Goal: Information Seeking & Learning: Learn about a topic

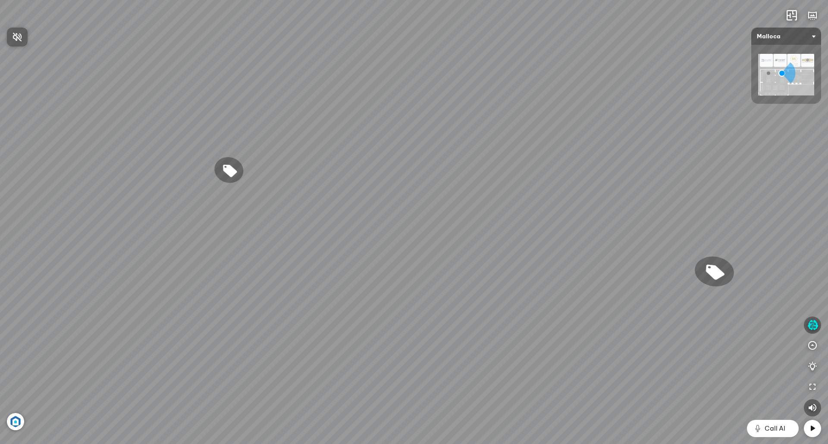
drag, startPoint x: 750, startPoint y: 258, endPoint x: 665, endPoint y: 259, distance: 84.9
click at [676, 244] on div at bounding box center [414, 222] width 828 height 444
drag, startPoint x: 629, startPoint y: 301, endPoint x: 500, endPoint y: 294, distance: 129.1
click at [515, 295] on div "Chậu rửa chén hai hộc bán thủ công Malloca MS 610T 9.460.000 VND Máy hút khói k…" at bounding box center [414, 222] width 828 height 444
drag, startPoint x: 718, startPoint y: 276, endPoint x: 449, endPoint y: 221, distance: 275.0
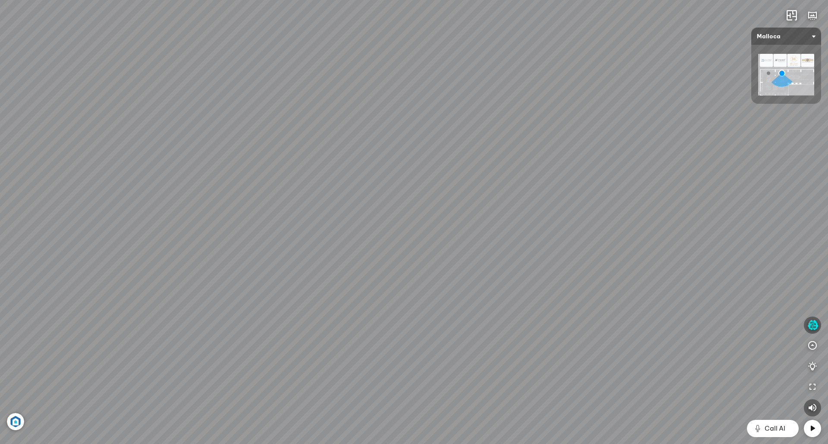
click at [390, 218] on div "Chậu rửa chén hai hộc bán thủ công Malloca MS 610T 9.460.000 VND Máy hút khói k…" at bounding box center [414, 222] width 828 height 444
drag, startPoint x: 686, startPoint y: 236, endPoint x: 220, endPoint y: 315, distance: 472.5
click at [219, 319] on div "Chậu rửa chén hai hộc bán thủ công Malloca MS 610T 9.460.000 VND Máy hút khói k…" at bounding box center [414, 222] width 828 height 444
drag, startPoint x: 524, startPoint y: 283, endPoint x: 38, endPoint y: 264, distance: 485.7
click at [44, 266] on div "Chậu rửa chén hai hộc bán thủ công Malloca MS 610T 9.460.000 VND Máy hút khói k…" at bounding box center [414, 222] width 828 height 444
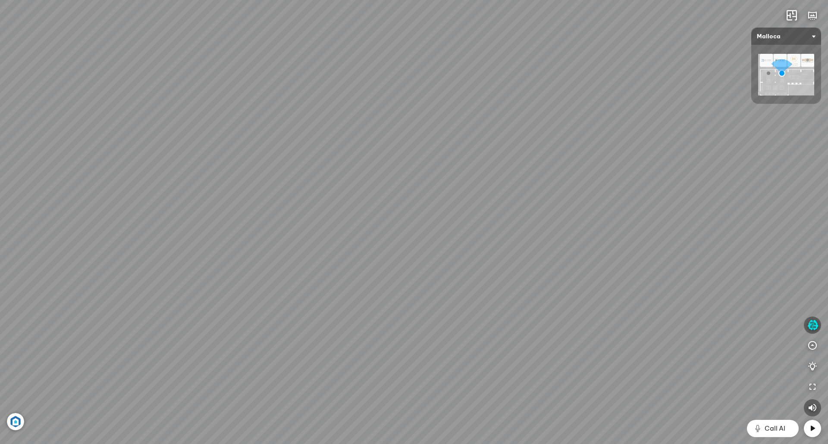
drag, startPoint x: 298, startPoint y: 272, endPoint x: 234, endPoint y: 280, distance: 63.8
click at [33, 294] on div "Chậu rửa chén hai hộc bán thủ công Malloca MS 610T 9.460.000 VND Máy hút khói k…" at bounding box center [414, 222] width 828 height 444
drag, startPoint x: 575, startPoint y: 237, endPoint x: 153, endPoint y: 438, distance: 467.9
click at [153, 438] on div "Chậu rửa chén hai hộc bán thủ công Malloca MS 610T 9.460.000 VND Máy hút khói k…" at bounding box center [414, 222] width 828 height 444
drag, startPoint x: 351, startPoint y: 186, endPoint x: 452, endPoint y: -44, distance: 250.7
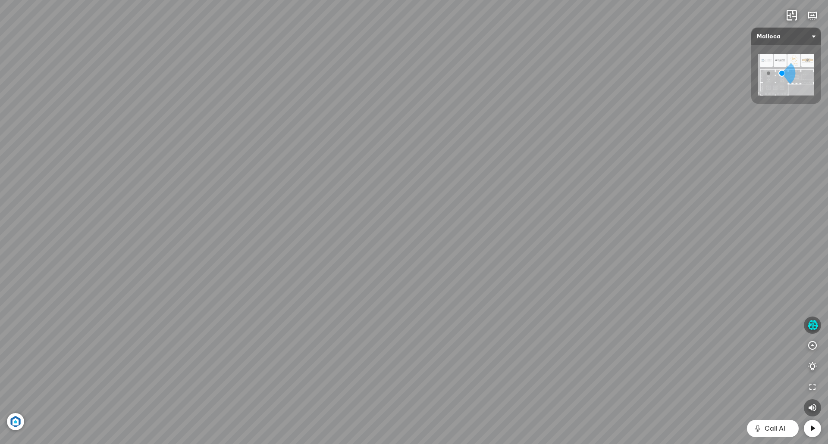
click at [452, 0] on html "Chậu rửa chén hai hộc bán thủ công Malloca MS 610T 9.460.000 VND Máy hút khói k…" at bounding box center [414, 222] width 828 height 444
click at [815, 324] on icon "button" at bounding box center [812, 325] width 11 height 10
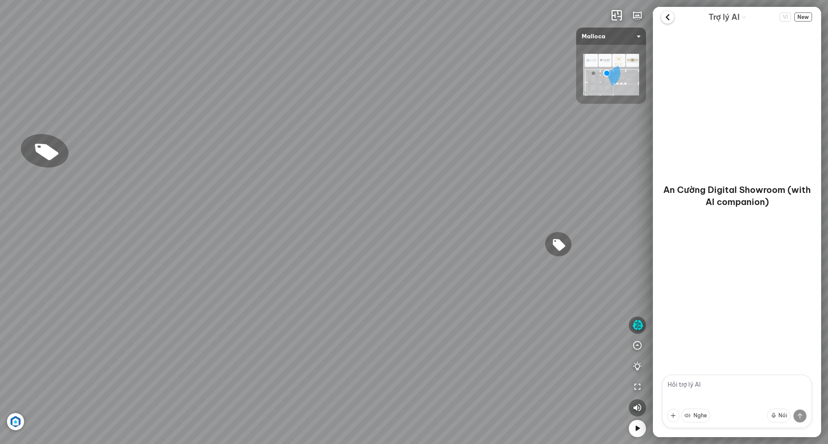
click at [671, 17] on icon at bounding box center [667, 17] width 13 height 13
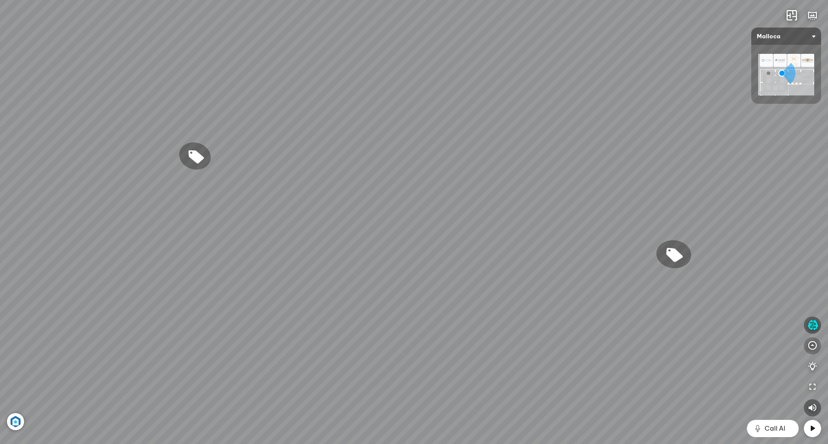
click at [810, 345] on icon "button" at bounding box center [812, 346] width 10 height 10
click at [810, 243] on icon "button" at bounding box center [812, 242] width 10 height 10
click at [766, 62] on img at bounding box center [786, 75] width 56 height 42
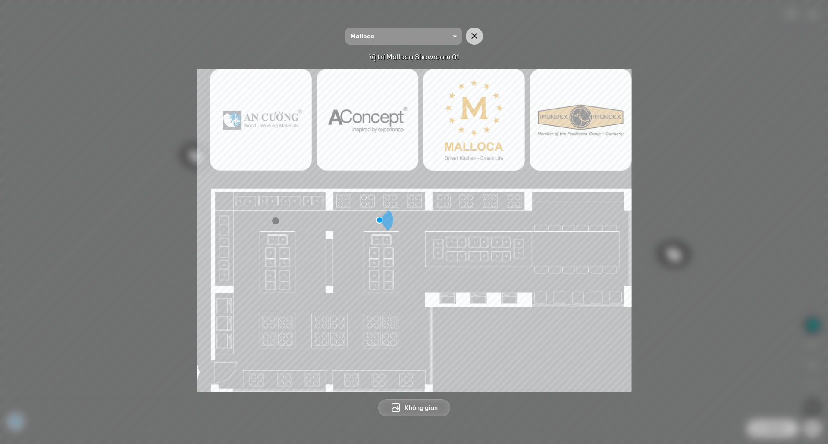
click at [259, 117] on img at bounding box center [414, 230] width 435 height 323
click at [367, 115] on img at bounding box center [414, 230] width 435 height 323
click at [472, 115] on img at bounding box center [414, 230] width 435 height 323
click at [589, 120] on img at bounding box center [414, 230] width 435 height 323
click at [428, 404] on span "Không gian" at bounding box center [420, 408] width 33 height 9
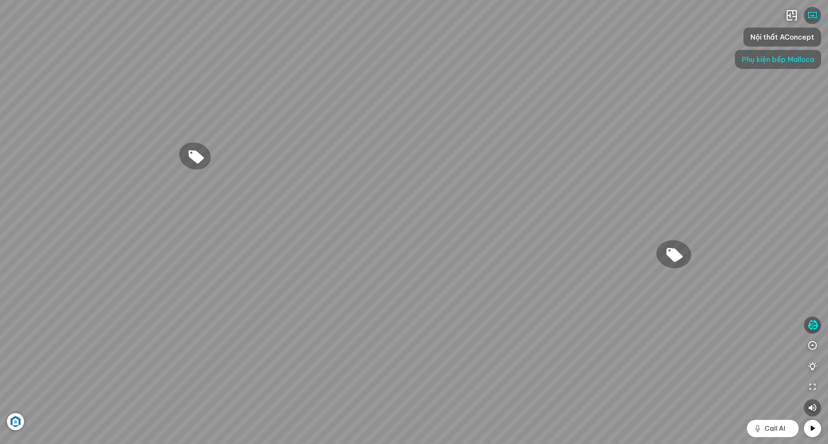
click at [412, 317] on div "Chậu rửa chén hai hộc bán thủ công Malloca MS 610T 9.460.000 VND Máy hút khói k…" at bounding box center [414, 222] width 828 height 444
click at [389, 303] on div "Chậu rửa chén hai hộc bán thủ công Malloca MS 610T 9.460.000 VND Máy hút khói k…" at bounding box center [414, 222] width 828 height 444
click at [383, 297] on div "Chậu rửa chén hai hộc bán thủ công Malloca MS 610T 9.460.000 VND Máy hút khói k…" at bounding box center [414, 222] width 828 height 444
drag, startPoint x: 387, startPoint y: 301, endPoint x: 388, endPoint y: 346, distance: 44.8
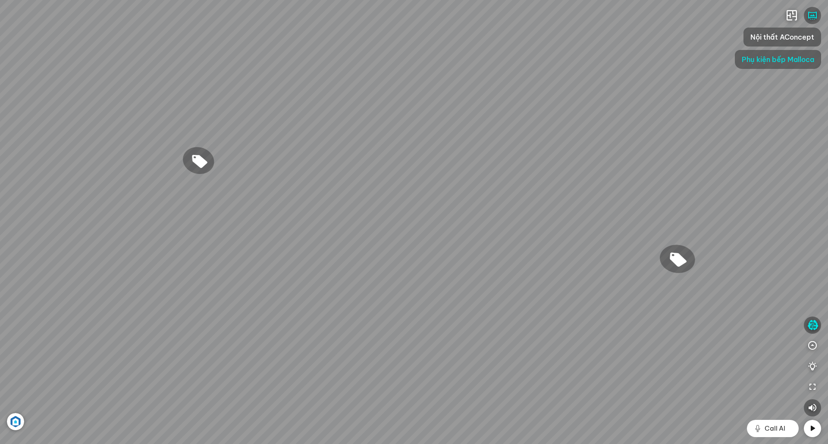
click at [389, 339] on div "Chậu rửa chén hai hộc bán thủ công Malloca MS 610T 9.460.000 VND Máy hút khói k…" at bounding box center [414, 222] width 828 height 444
drag, startPoint x: 387, startPoint y: 318, endPoint x: 378, endPoint y: 240, distance: 78.5
click at [378, 240] on div "Chậu rửa chén hai hộc bán thủ công Malloca MS 610T 9.460.000 VND Máy hút khói k…" at bounding box center [414, 222] width 828 height 444
click at [782, 429] on span "Call AI" at bounding box center [774, 429] width 21 height 10
click at [793, 17] on icon "button" at bounding box center [791, 15] width 10 height 10
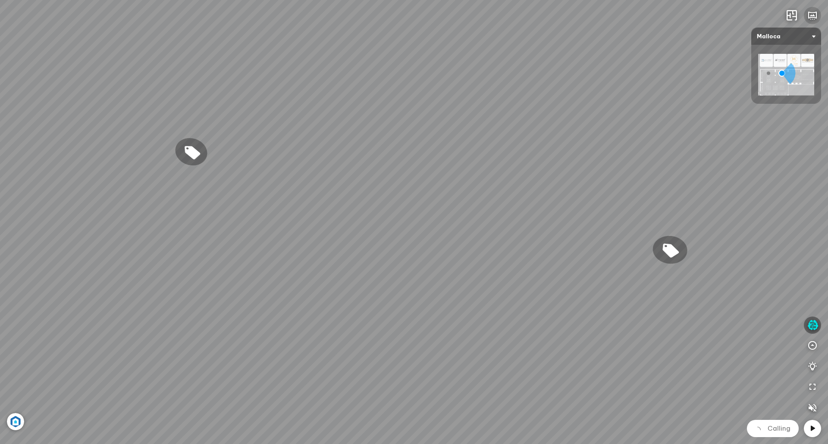
click at [814, 21] on button "button" at bounding box center [811, 15] width 17 height 17
click at [814, 16] on icon "button" at bounding box center [812, 15] width 10 height 10
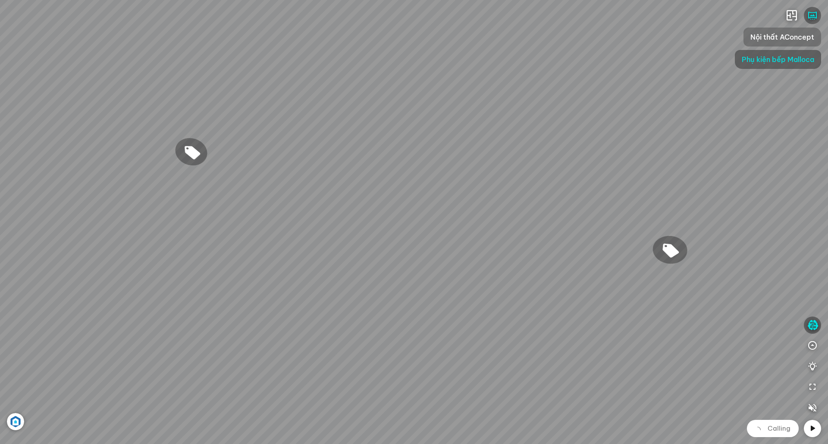
click at [806, 38] on span "Nội thất AConcept" at bounding box center [782, 37] width 64 height 10
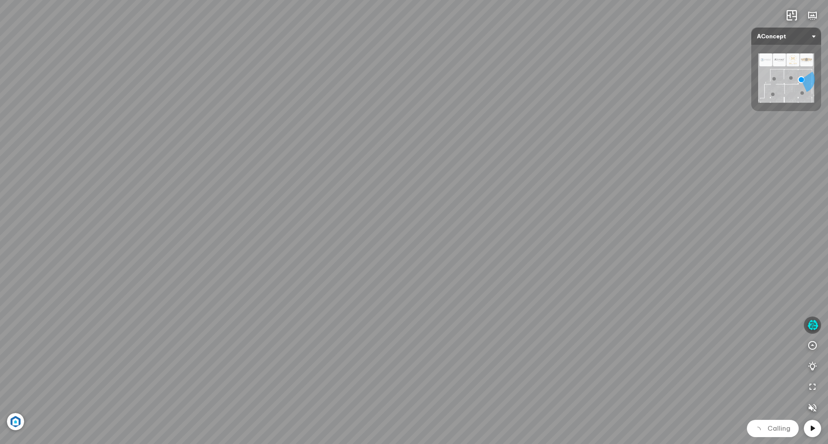
drag, startPoint x: 658, startPoint y: 216, endPoint x: 117, endPoint y: 128, distance: 548.1
click at [117, 133] on div "Đèn [PERSON_NAME] 5.300.000 VND Giường ngủ Palima 19.000.000 VND Ghế thư giãn N…" at bounding box center [414, 222] width 828 height 444
drag, startPoint x: 436, startPoint y: 139, endPoint x: -54, endPoint y: 116, distance: 490.2
click at [0, 116] on html "Đèn [PERSON_NAME] 5.300.000 VND Giường ngủ Palima 19.000.000 VND Ghế thư giãn N…" at bounding box center [414, 222] width 828 height 444
drag, startPoint x: 547, startPoint y: 150, endPoint x: 442, endPoint y: 128, distance: 107.4
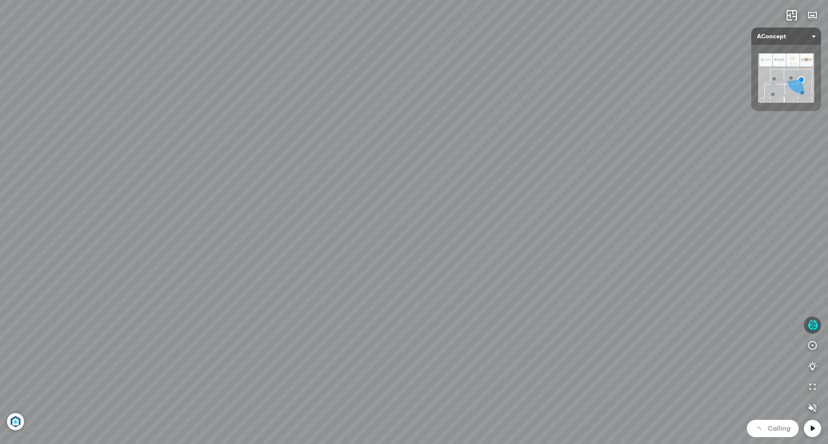
click at [463, 132] on div "Đèn [PERSON_NAME] 5.300.000 VND Giường ngủ Palima 19.000.000 VND Ghế thư giãn N…" at bounding box center [414, 222] width 828 height 444
click at [314, 119] on div "Đèn [PERSON_NAME] 5.300.000 VND Giường ngủ Palima 19.000.000 VND Ghế thư giãn N…" at bounding box center [414, 222] width 828 height 444
click at [283, 178] on div "Đèn [PERSON_NAME] 5.300.000 VND Giường ngủ Palima 19.000.000 VND Ghế thư giãn N…" at bounding box center [414, 222] width 828 height 444
click at [414, 221] on div "Đèn [PERSON_NAME] 5.300.000 VND Giường ngủ Palima 19.000.000 VND Ghế thư giãn N…" at bounding box center [414, 222] width 828 height 444
click at [456, 253] on img at bounding box center [454, 251] width 34 height 19
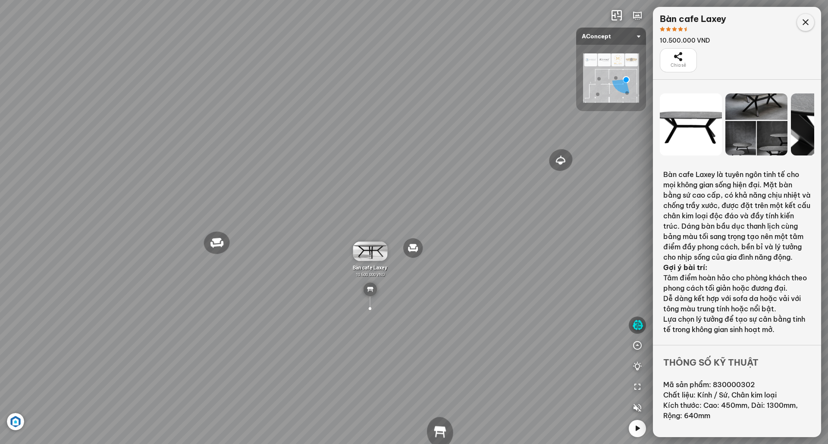
click at [803, 22] on icon at bounding box center [805, 22] width 10 height 10
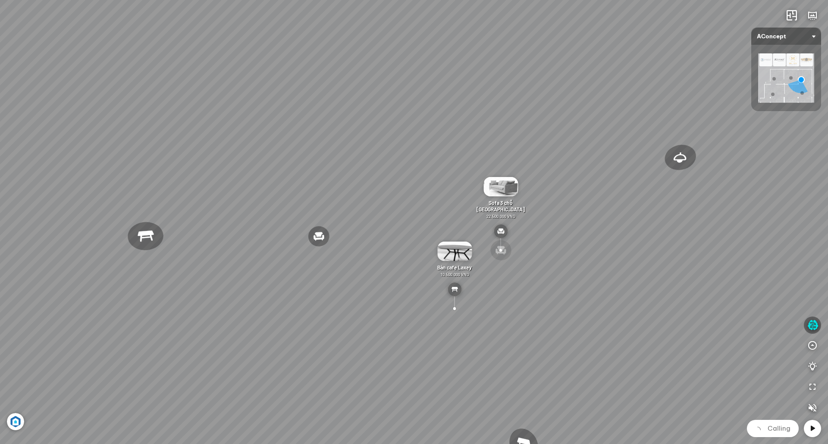
click at [500, 250] on div at bounding box center [500, 250] width 23 height 23
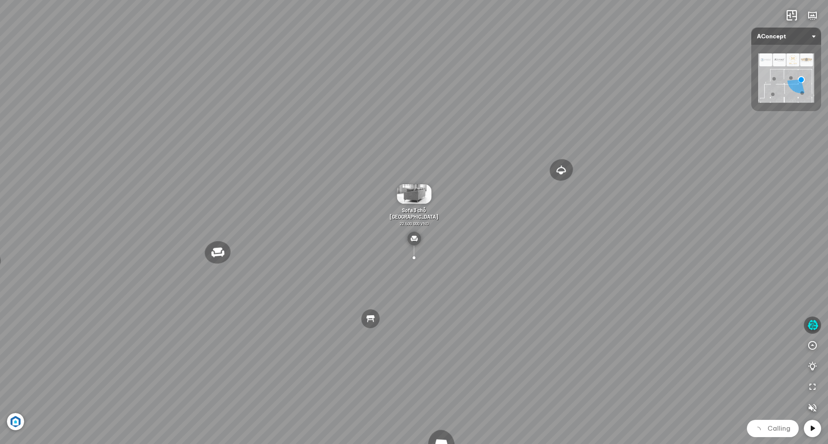
click at [417, 241] on img at bounding box center [414, 239] width 14 height 14
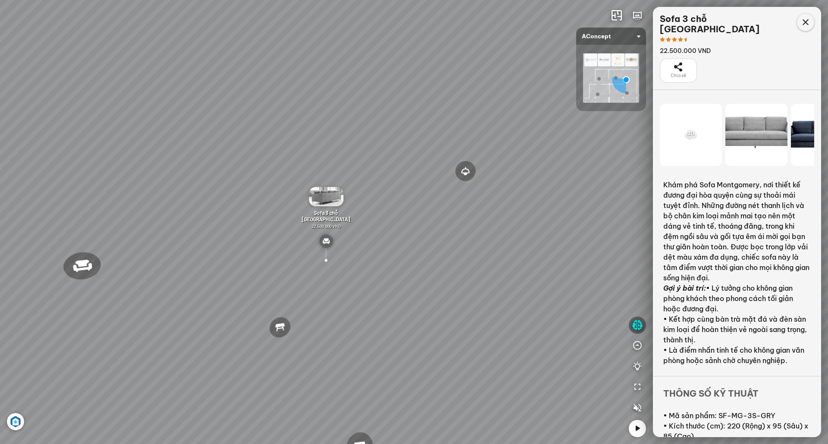
click at [808, 25] on icon at bounding box center [805, 22] width 10 height 10
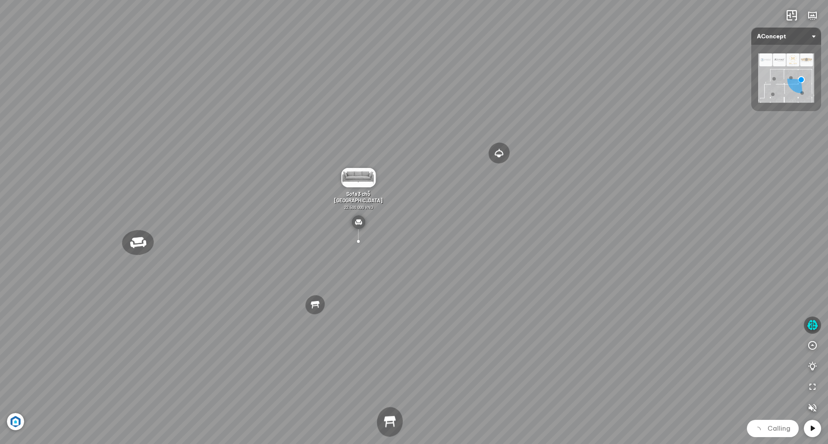
drag, startPoint x: 650, startPoint y: 225, endPoint x: 370, endPoint y: 179, distance: 284.3
click at [370, 179] on div "Đèn [PERSON_NAME] 5.300.000 VND Giường ngủ Palima 19.000.000 VND Ghế thư giãn N…" at bounding box center [414, 222] width 828 height 444
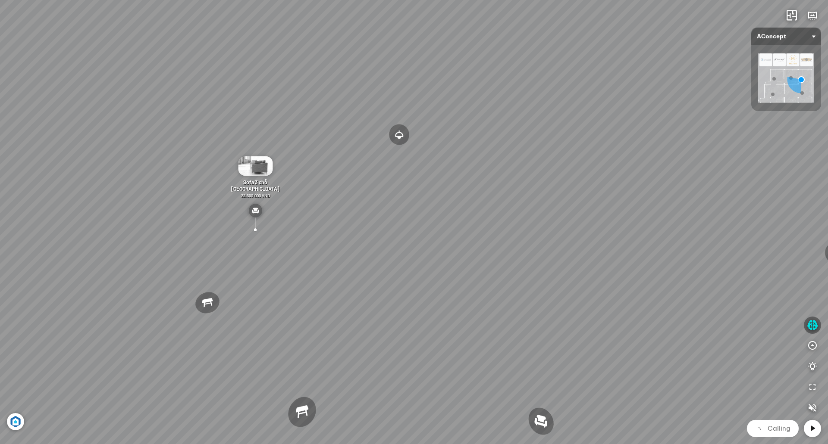
drag, startPoint x: 582, startPoint y: 194, endPoint x: 199, endPoint y: 165, distance: 384.3
click at [208, 165] on div "Đèn [PERSON_NAME] 5.300.000 VND Giường ngủ Palima 19.000.000 VND Ghế thư giãn N…" at bounding box center [414, 222] width 828 height 444
drag, startPoint x: 361, startPoint y: 162, endPoint x: 133, endPoint y: 379, distance: 314.9
click at [128, 390] on div "Đèn [PERSON_NAME] 5.300.000 VND Giường ngủ Palima 19.000.000 VND Ghế thư giãn N…" at bounding box center [414, 222] width 828 height 444
drag, startPoint x: 140, startPoint y: 359, endPoint x: -26, endPoint y: 203, distance: 228.4
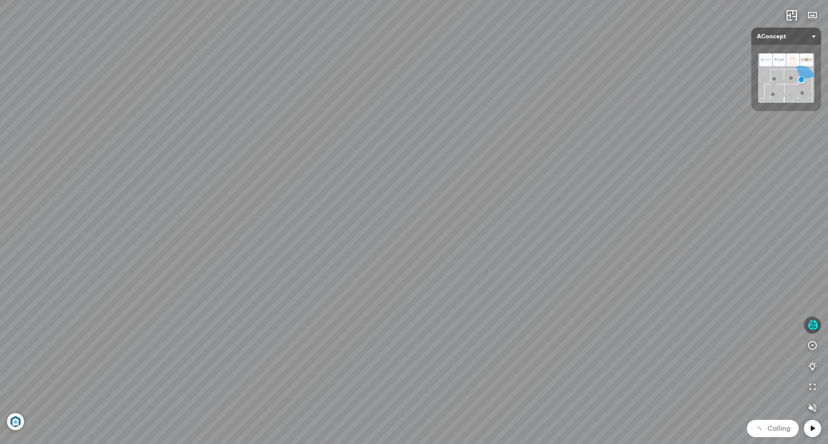
click at [0, 203] on html "Đèn [PERSON_NAME] 5.300.000 VND Giường ngủ Palima 19.000.000 VND Ghế thư giãn N…" at bounding box center [414, 222] width 828 height 444
drag, startPoint x: 405, startPoint y: 175, endPoint x: 98, endPoint y: 151, distance: 307.8
click at [99, 151] on div "Đèn [PERSON_NAME] 5.300.000 VND Giường ngủ Palima 19.000.000 VND Ghế thư giãn N…" at bounding box center [414, 222] width 828 height 444
drag, startPoint x: 437, startPoint y: 146, endPoint x: 78, endPoint y: 147, distance: 359.0
click at [78, 148] on div "Đèn [PERSON_NAME] 5.300.000 VND Giường ngủ Palima 19.000.000 VND Ghế thư giãn N…" at bounding box center [414, 222] width 828 height 444
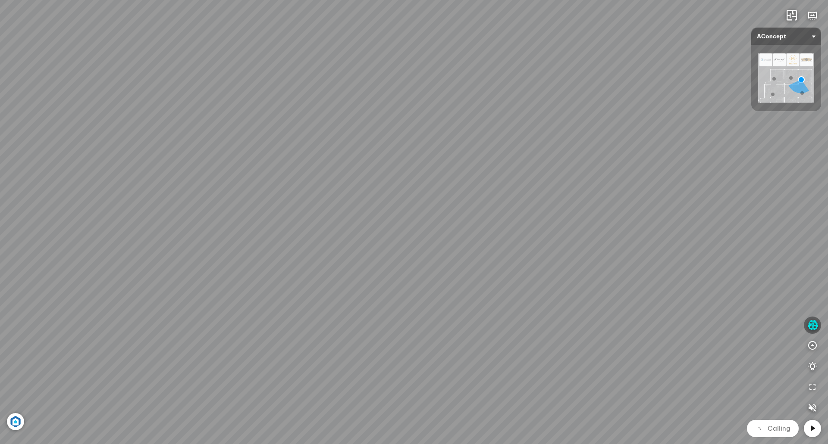
drag, startPoint x: 343, startPoint y: 125, endPoint x: 68, endPoint y: 134, distance: 275.1
click at [69, 134] on div "Đèn [PERSON_NAME] 5.300.000 VND Giường ngủ Palima 19.000.000 VND Ghế thư giãn N…" at bounding box center [414, 222] width 828 height 444
click at [815, 366] on icon "button" at bounding box center [812, 367] width 10 height 10
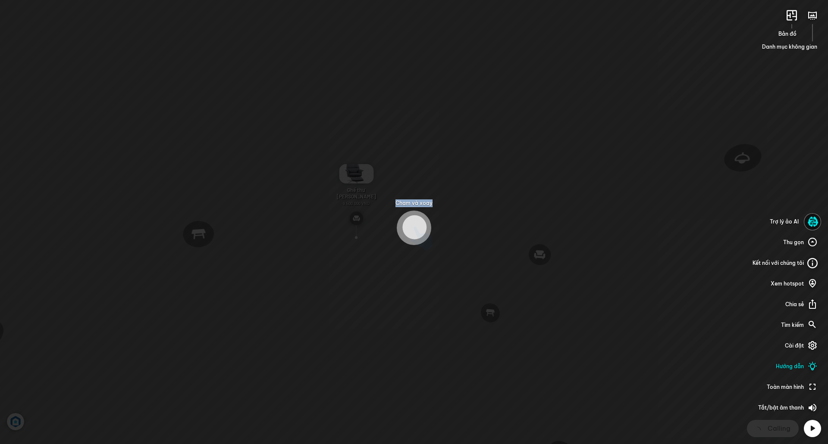
drag, startPoint x: 417, startPoint y: 230, endPoint x: 375, endPoint y: 234, distance: 42.8
click at [373, 245] on div "Chạm và xoay Bản đồ Danh mục không gian Trợ lý ảo AI Thu gọn Kết nối với chúng …" at bounding box center [414, 222] width 828 height 444
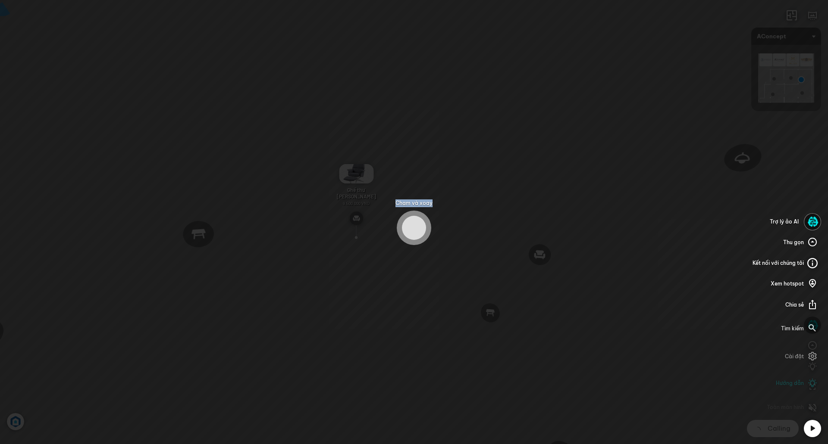
click at [413, 224] on div at bounding box center [414, 228] width 24 height 24
click at [415, 224] on div at bounding box center [414, 228] width 24 height 24
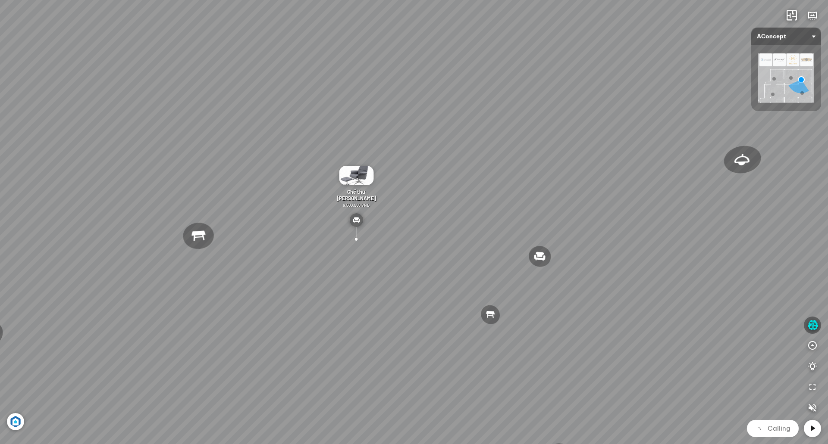
click at [422, 232] on div "Đèn [PERSON_NAME] 5.300.000 VND Giường ngủ Palima 19.000.000 VND Ghế thư giãn N…" at bounding box center [414, 222] width 828 height 444
click at [813, 390] on icon "button" at bounding box center [812, 387] width 10 height 10
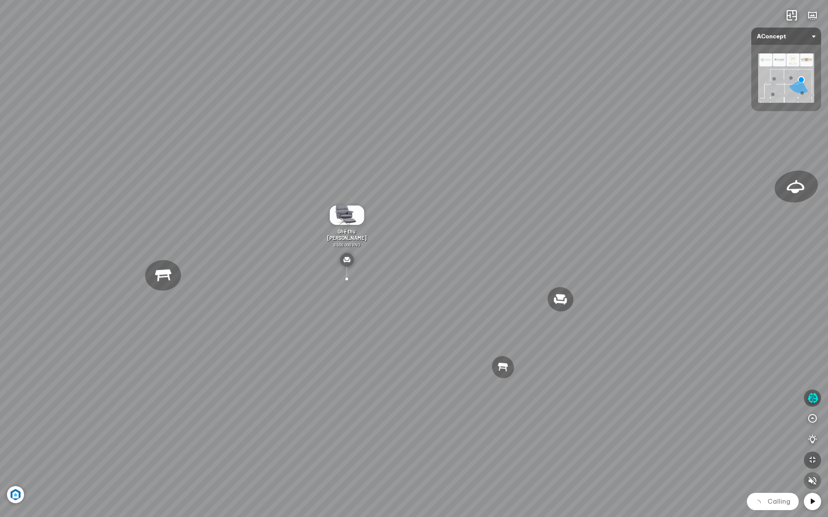
click at [810, 444] on icon "button" at bounding box center [812, 481] width 10 height 10
click at [815, 444] on icon at bounding box center [812, 502] width 10 height 10
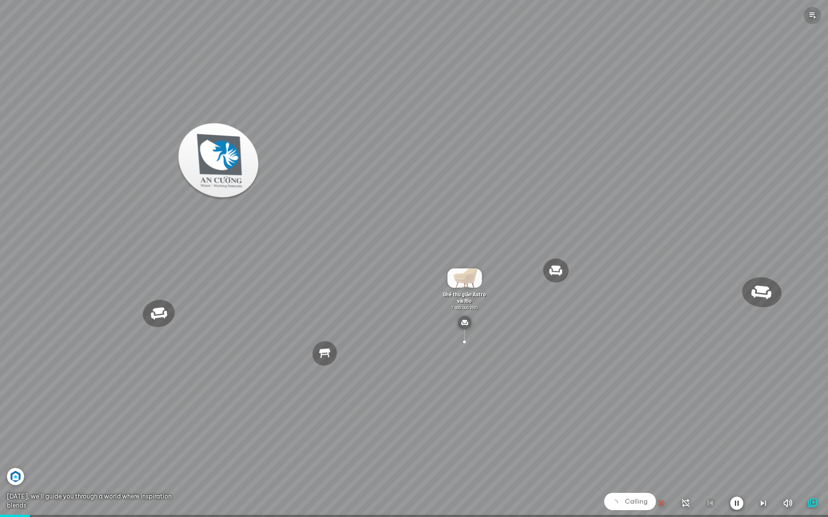
click at [814, 13] on icon "button" at bounding box center [812, 15] width 10 height 10
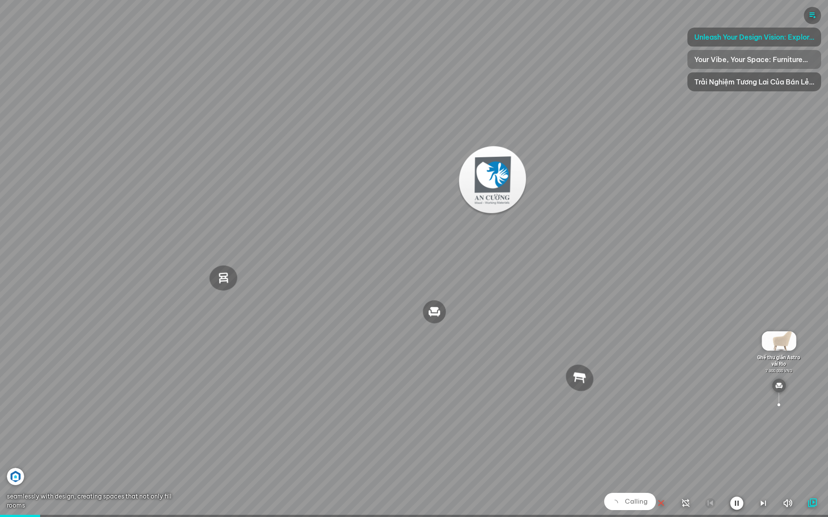
click at [727, 61] on span "Your Vibe, Your Space: Furniture That Speaks Your Language" at bounding box center [754, 59] width 120 height 10
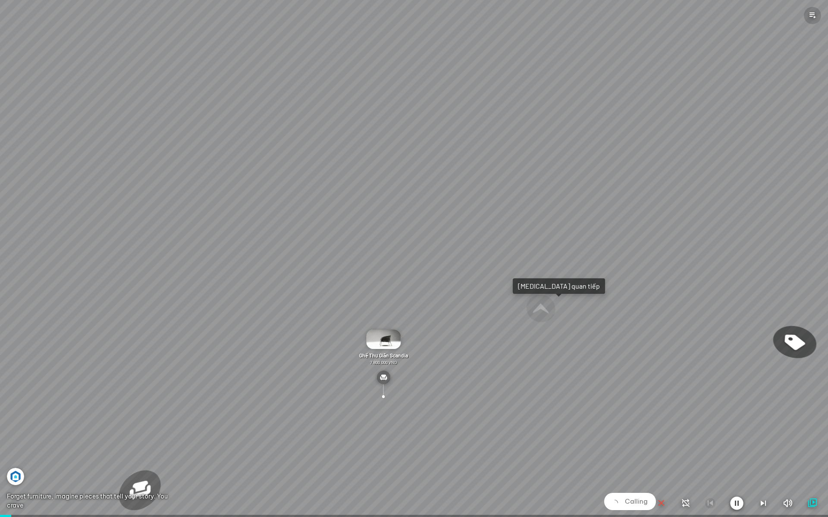
click at [812, 16] on icon "button" at bounding box center [812, 15] width 10 height 10
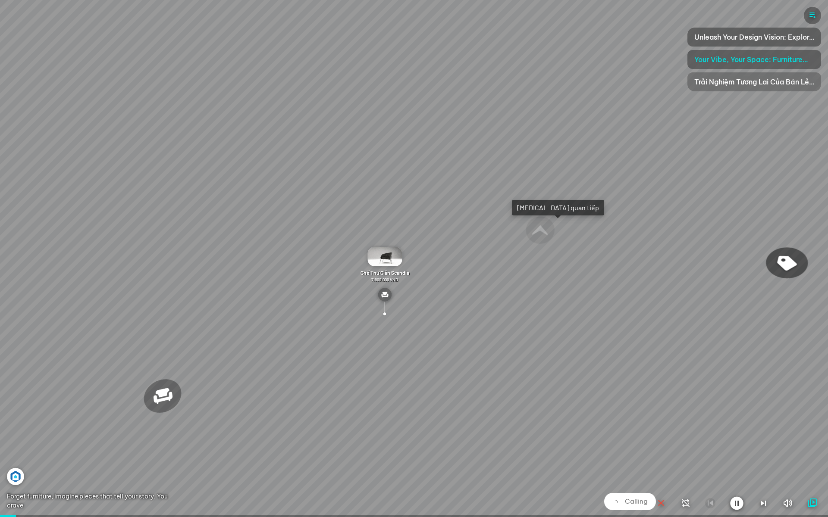
click at [736, 86] on span "Trải Nghiệm Tương Lai Của Bán Lẻ Nội Thất" at bounding box center [754, 82] width 120 height 10
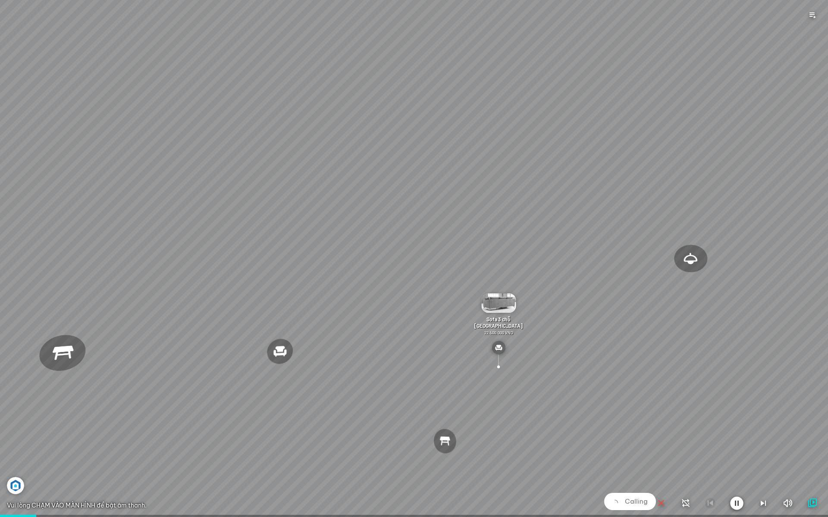
drag, startPoint x: 487, startPoint y: 323, endPoint x: 565, endPoint y: 327, distance: 78.6
click at [564, 329] on div at bounding box center [414, 258] width 828 height 517
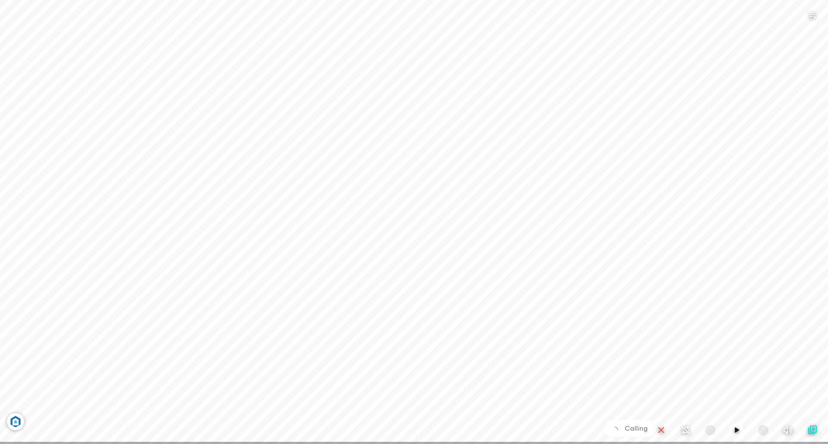
drag, startPoint x: 579, startPoint y: 309, endPoint x: -211, endPoint y: 252, distance: 791.7
click at [0, 252] on html "Đèn [PERSON_NAME] 5.300.000 VND Giường ngủ Palima 19.000.000 VND Ghế thư giãn N…" at bounding box center [414, 222] width 828 height 444
drag, startPoint x: 403, startPoint y: 241, endPoint x: -236, endPoint y: 215, distance: 639.3
click at [0, 215] on html "Đèn [PERSON_NAME] 5.300.000 VND Giường ngủ Palima 19.000.000 VND Ghế thư giãn N…" at bounding box center [414, 222] width 828 height 444
drag, startPoint x: 550, startPoint y: 250, endPoint x: 401, endPoint y: 225, distance: 150.6
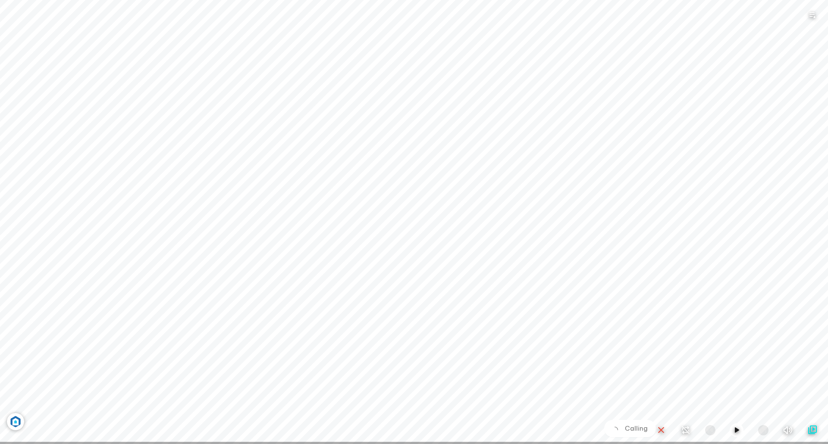
click at [401, 225] on div "Đèn [PERSON_NAME] 5.300.000 VND Giường ngủ Palima 19.000.000 VND Ghế thư giãn N…" at bounding box center [414, 222] width 828 height 444
drag, startPoint x: 529, startPoint y: 210, endPoint x: 36, endPoint y: 206, distance: 493.5
click at [39, 206] on div "Đèn [PERSON_NAME] 5.300.000 VND Giường ngủ Palima 19.000.000 VND Ghế thư giãn N…" at bounding box center [414, 222] width 828 height 444
drag, startPoint x: 534, startPoint y: 309, endPoint x: 423, endPoint y: 231, distance: 134.9
click at [423, 231] on div "Đèn [PERSON_NAME] 5.300.000 VND Giường ngủ Palima 19.000.000 VND Ghế thư giãn N…" at bounding box center [414, 222] width 828 height 444
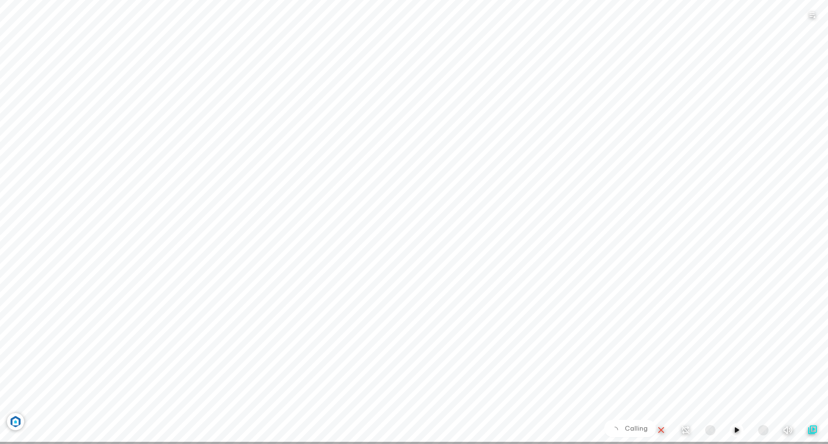
drag, startPoint x: 624, startPoint y: 96, endPoint x: 203, endPoint y: 48, distance: 423.0
click at [207, 50] on div "Đèn [PERSON_NAME] 5.300.000 VND Giường ngủ Palima 19.000.000 VND Ghế thư giãn N…" at bounding box center [414, 222] width 828 height 444
